Goal: Information Seeking & Learning: Learn about a topic

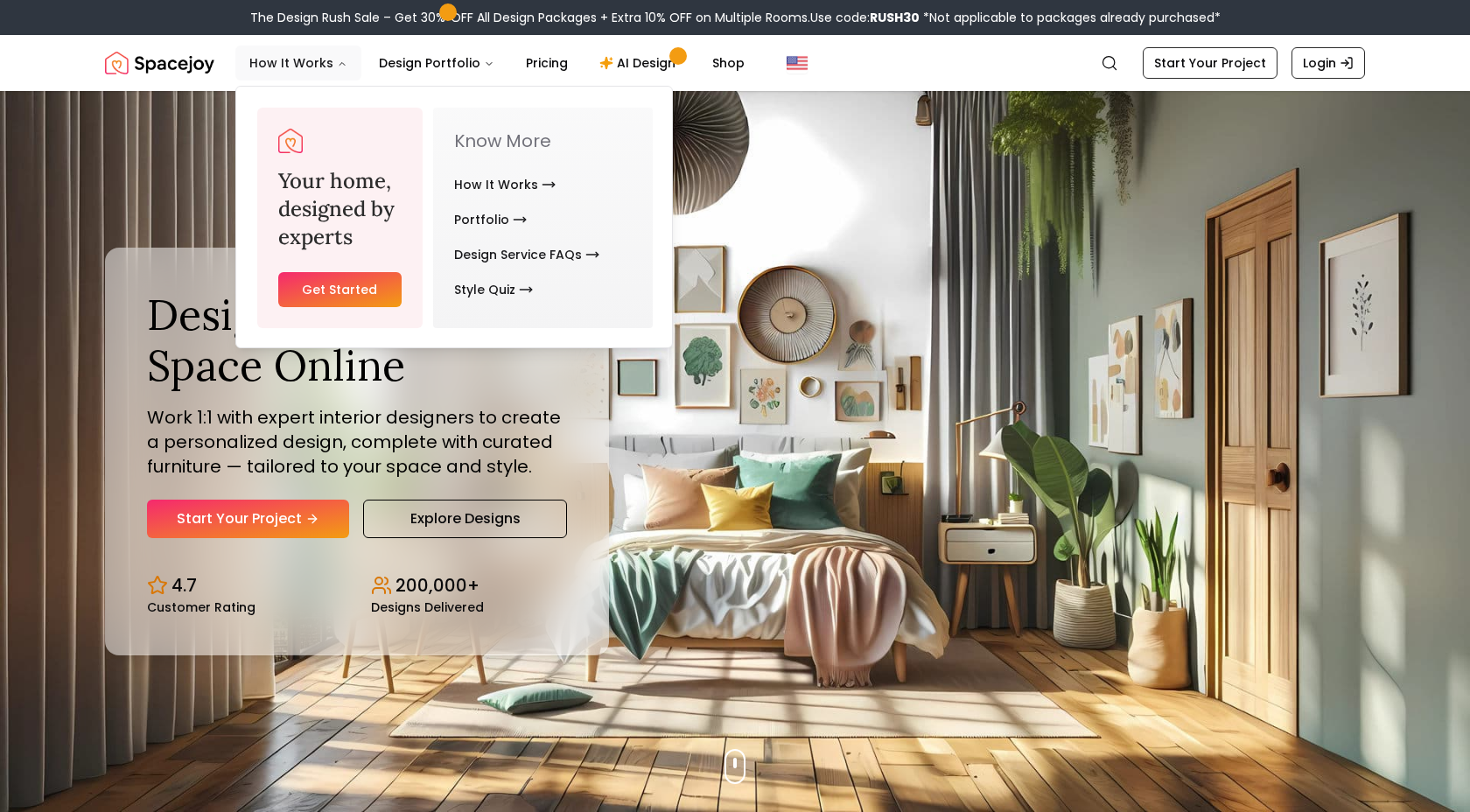
click at [315, 63] on button "How It Works" at bounding box center [299, 63] width 126 height 35
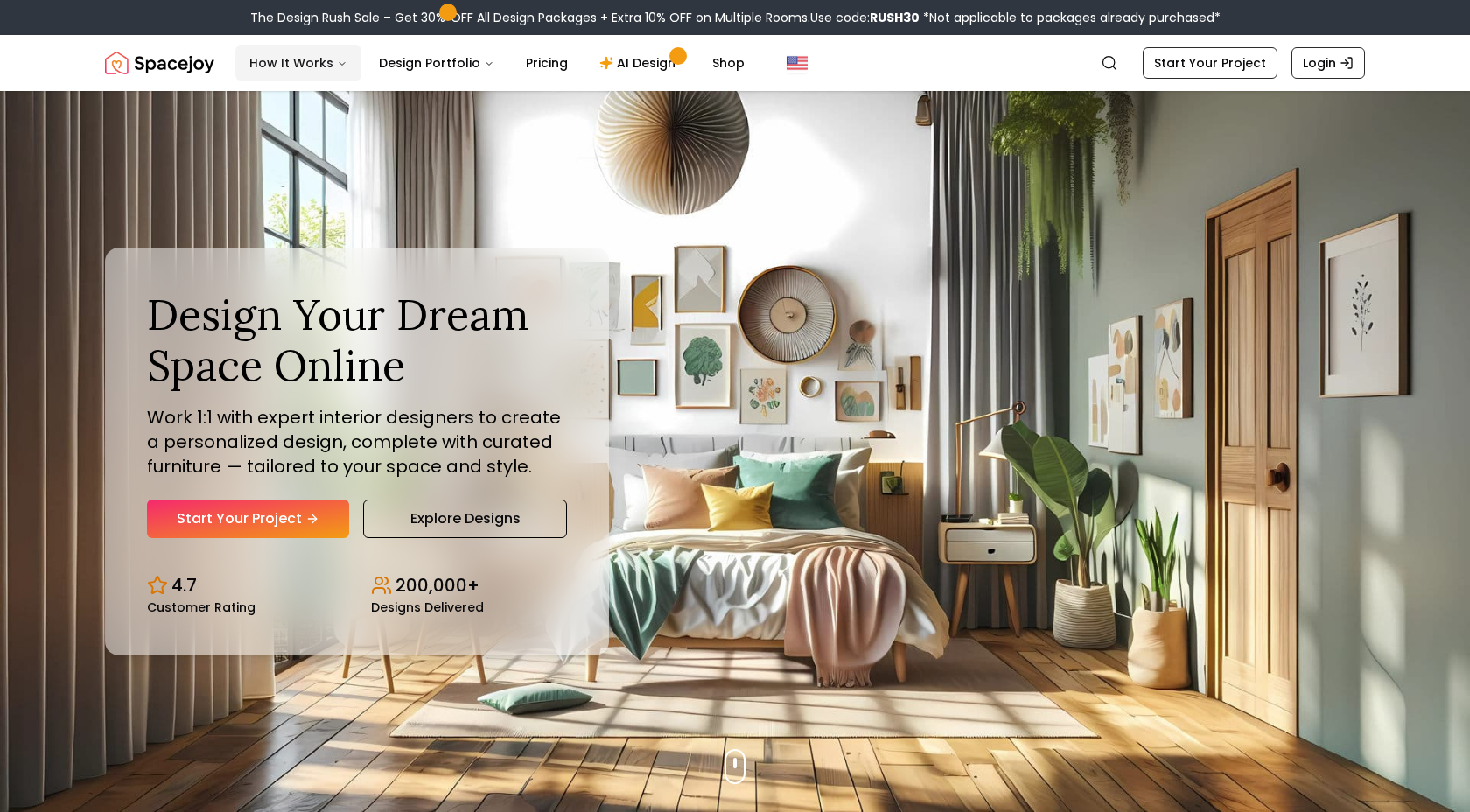
click at [315, 62] on button "How It Works" at bounding box center [299, 63] width 126 height 35
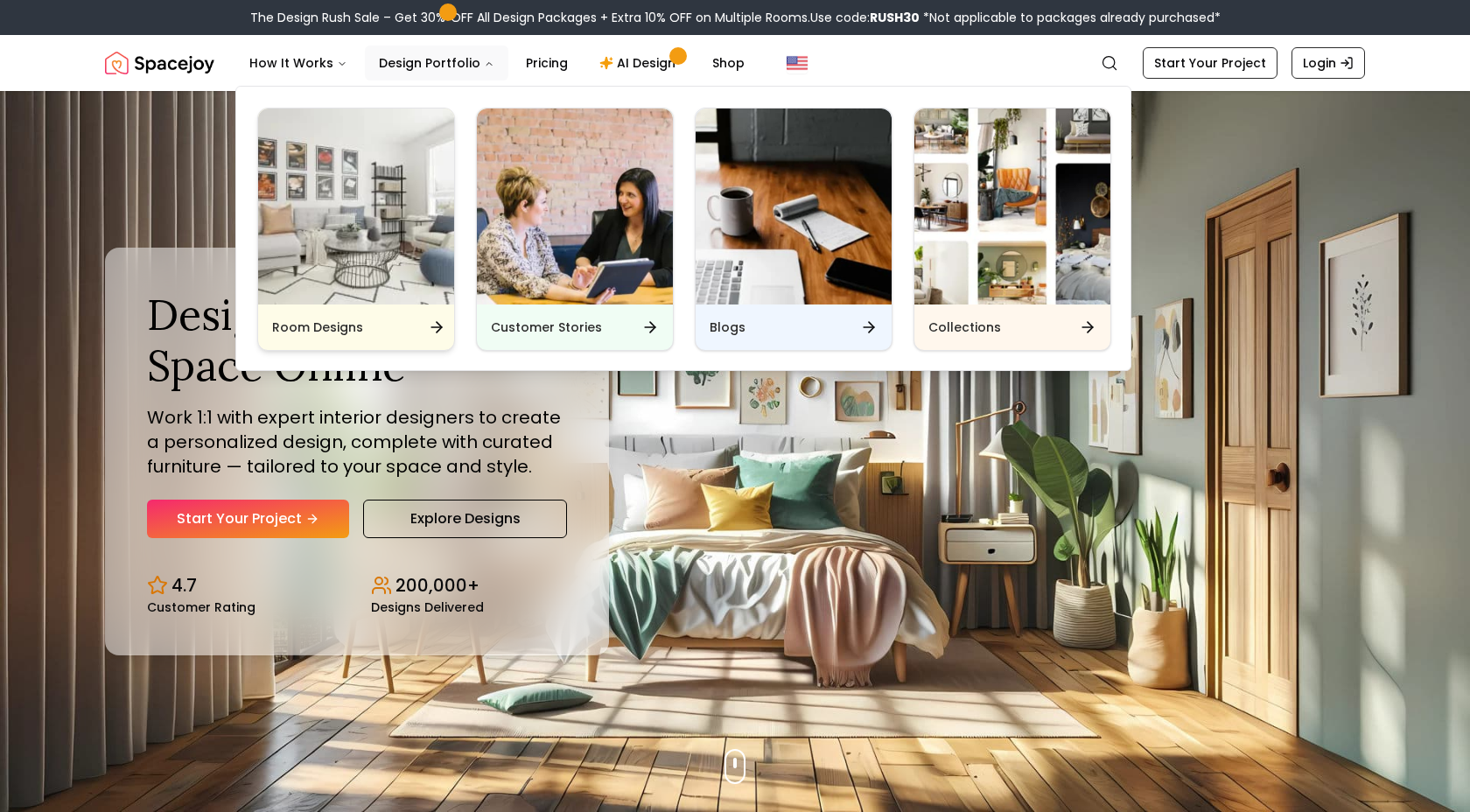
click at [400, 274] on img "Main" at bounding box center [356, 206] width 196 height 196
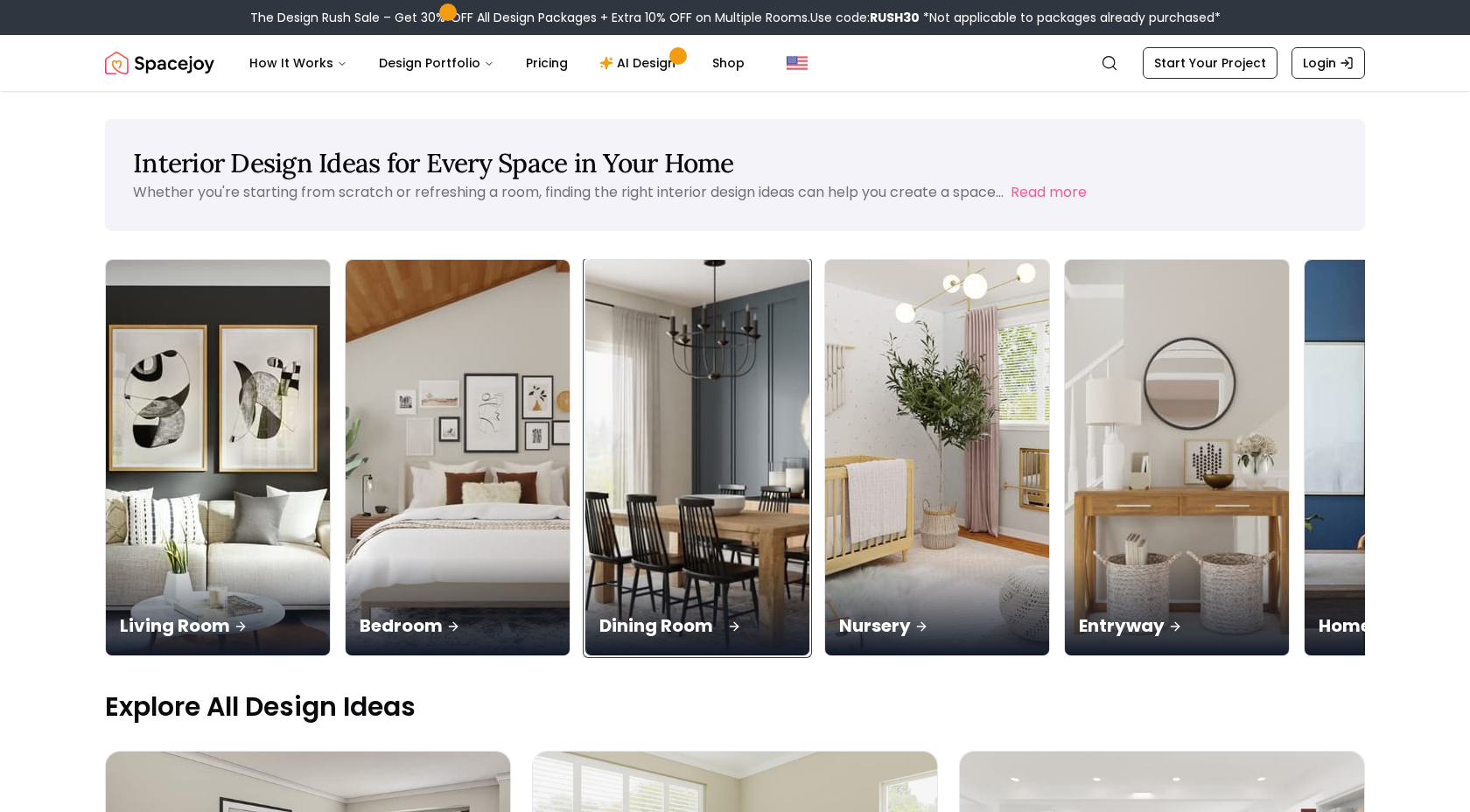
click at [585, 557] on div "Dining Room" at bounding box center [697, 606] width 224 height 98
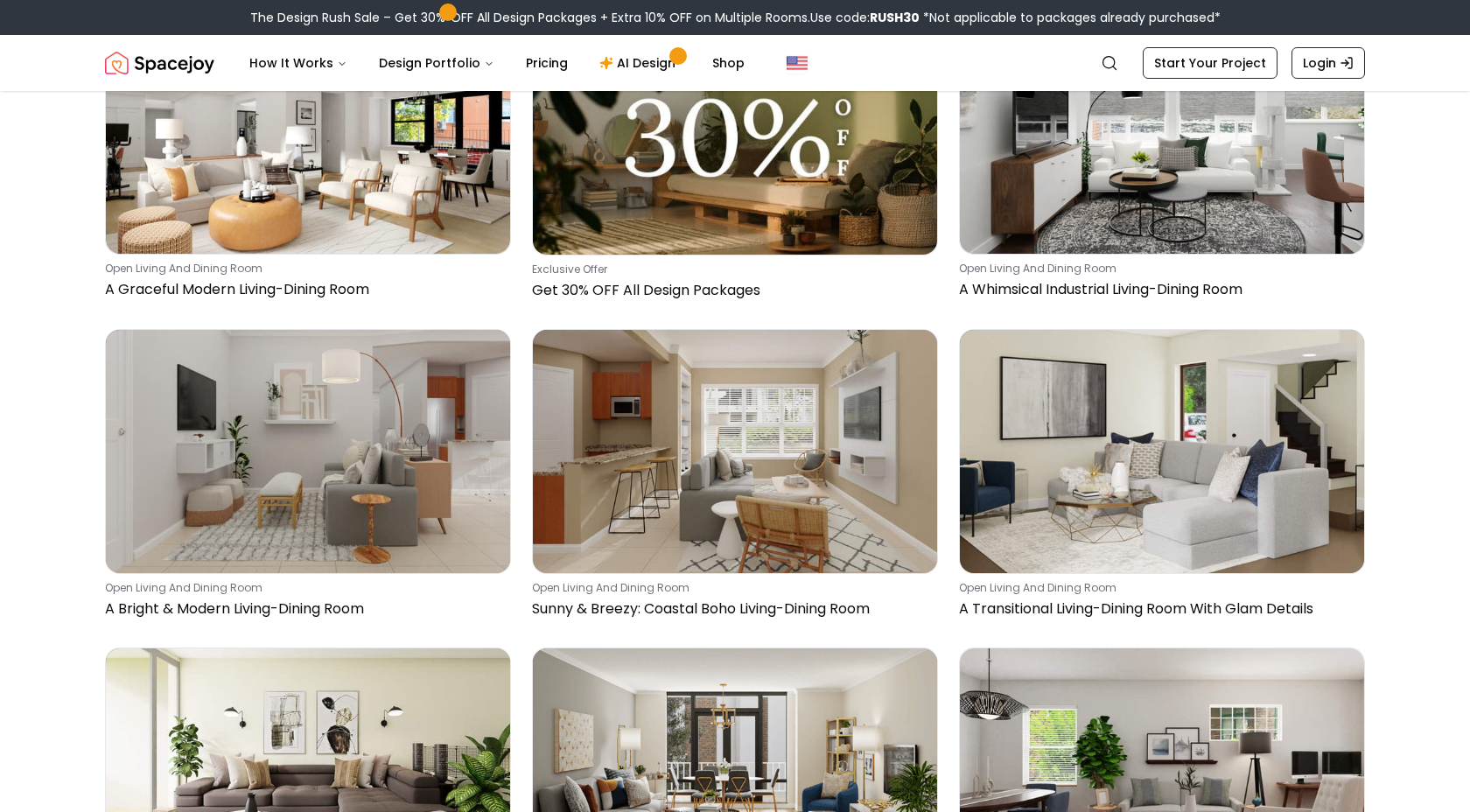
scroll to position [18591, 0]
